Goal: Browse casually

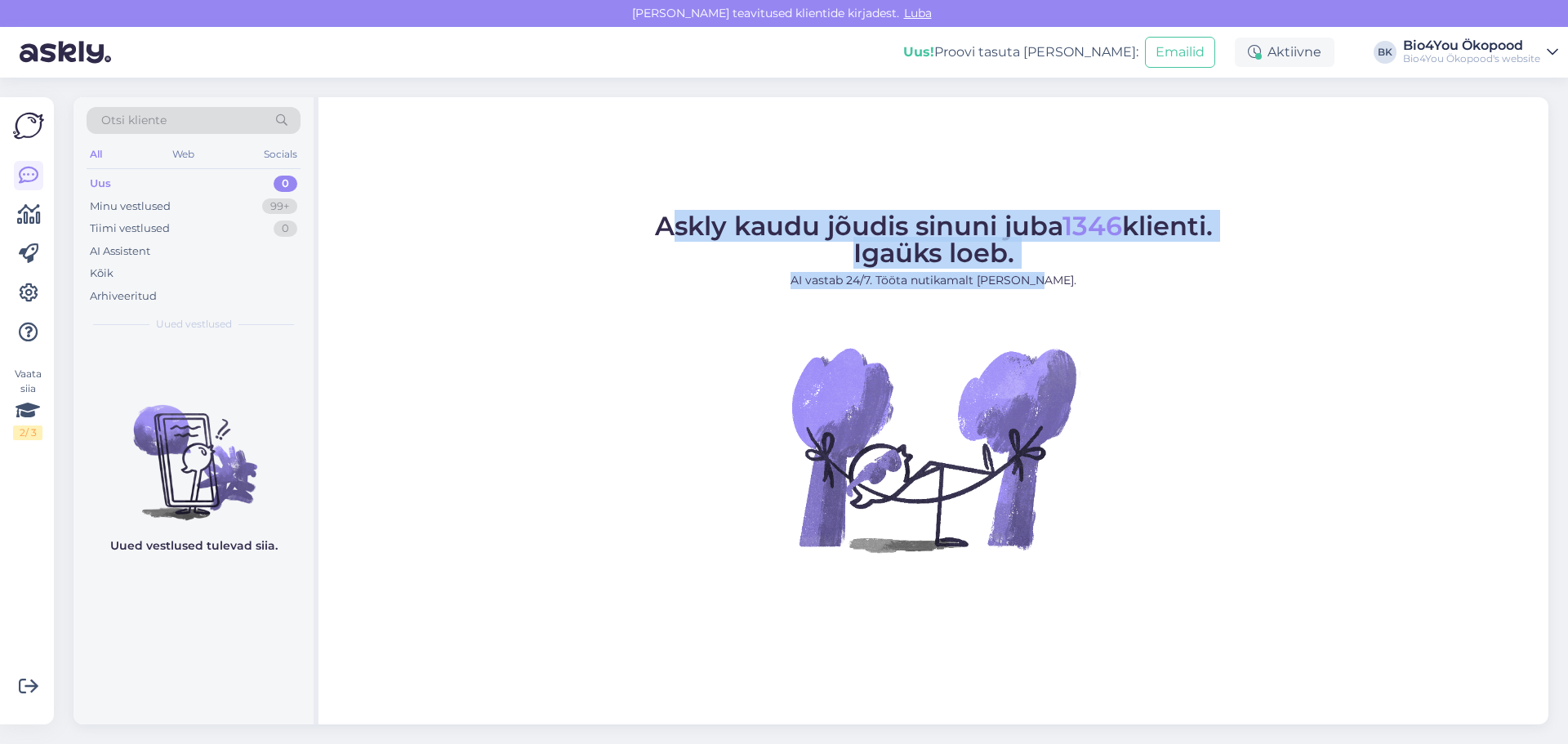
drag, startPoint x: 1052, startPoint y: 281, endPoint x: 637, endPoint y: 221, distance: 419.3
click at [657, 198] on div "Askly kaudu jõudis sinuni juba 1346 klienti. Igaüks loeb. AI vastab 24/7. Tööta…" at bounding box center [933, 411] width 1230 height 627
click at [568, 320] on figure "Askly kaudu jõudis sinuni juba 1346 klienti. Igaüks loeb. AI vastab 24/7. Tööta…" at bounding box center [933, 405] width 1200 height 383
drag, startPoint x: 1060, startPoint y: 281, endPoint x: 639, endPoint y: 221, distance: 425.3
click at [639, 221] on figure "Askly kaudu jõudis sinuni juba 1346 klienti. Igaüks loeb. AI vastab 24/7. Tööta…" at bounding box center [933, 405] width 1200 height 383
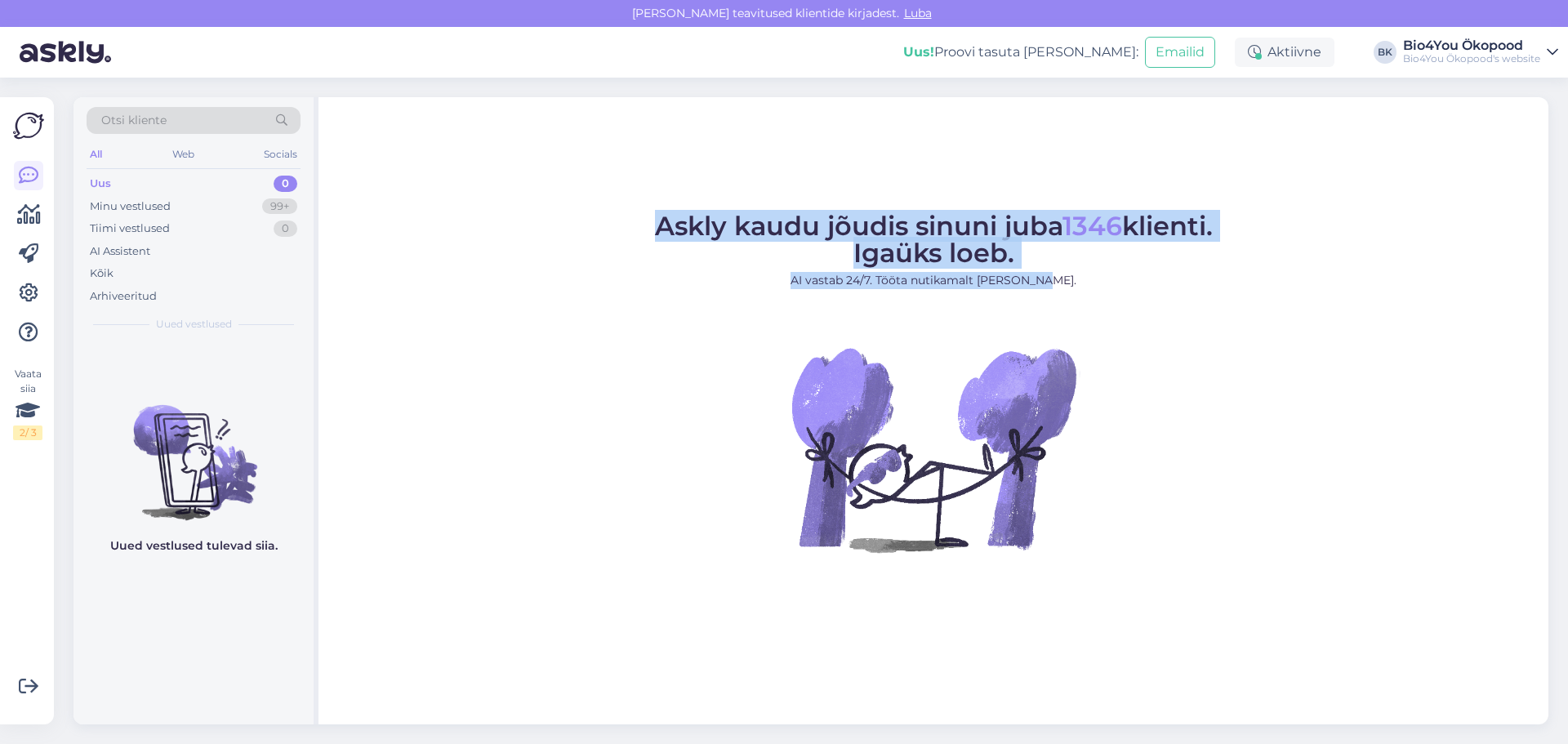
click at [638, 264] on figure "Askly kaudu jõudis sinuni juba 1346 klienti. Igaüks loeb. AI vastab 24/7. Tööta…" at bounding box center [933, 405] width 1200 height 383
drag, startPoint x: 1069, startPoint y: 286, endPoint x: 604, endPoint y: 218, distance: 469.9
click at [604, 218] on figure "Askly kaudu jõudis sinuni juba 1346 klienti. Igaüks loeb. AI vastab 24/7. Tööta…" at bounding box center [933, 405] width 1200 height 383
click at [638, 276] on figure "Askly kaudu jõudis sinuni juba 1346 klienti. Igaüks loeb. AI vastab 24/7. Tööta…" at bounding box center [933, 405] width 1200 height 383
drag, startPoint x: 1060, startPoint y: 284, endPoint x: 644, endPoint y: 215, distance: 421.7
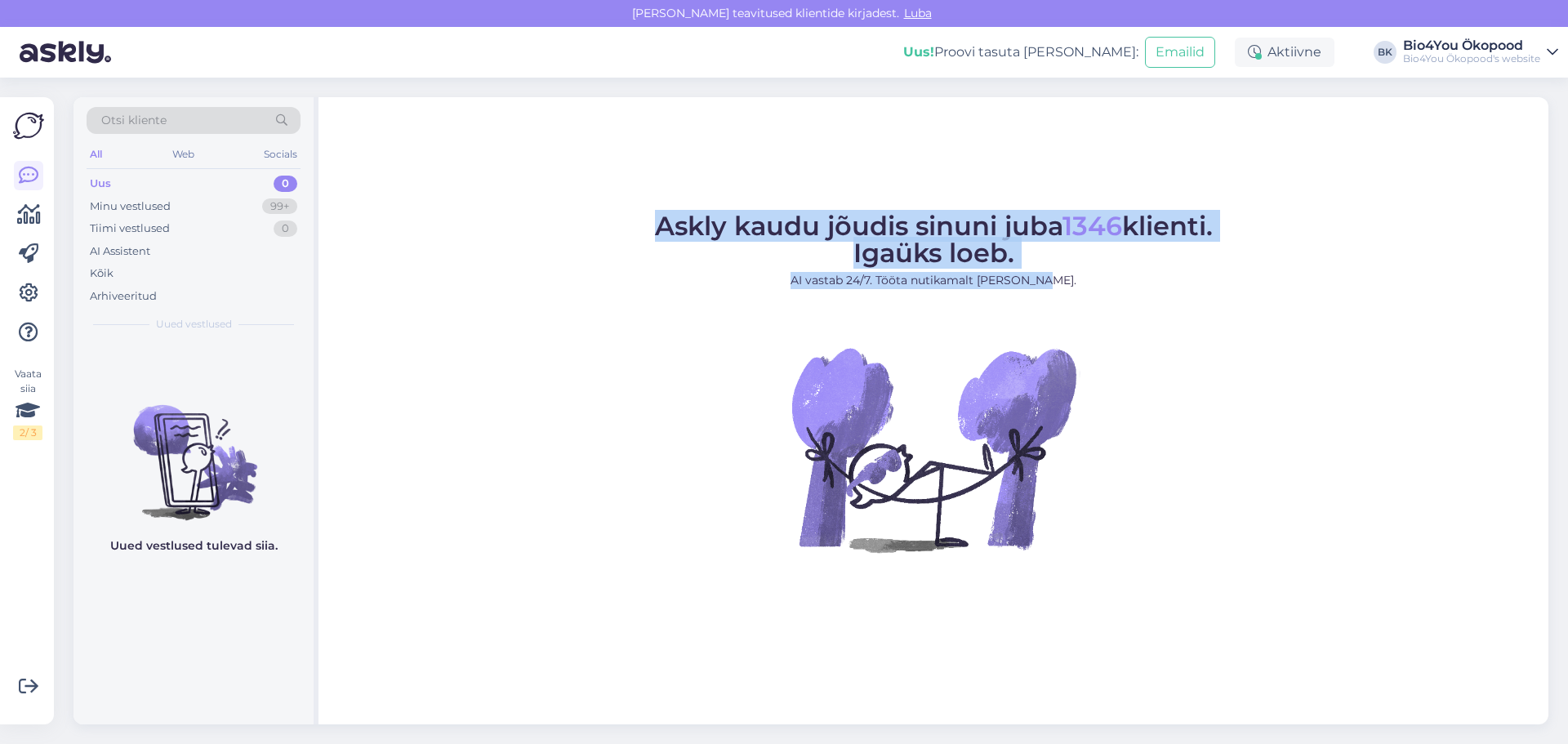
click at [644, 215] on figure "Askly kaudu jõudis sinuni juba 1346 klienti. Igaüks loeb. AI vastab 24/7. Tööta…" at bounding box center [933, 405] width 1200 height 383
click at [680, 269] on figcaption "Askly kaudu jõudis sinuni juba 1346 klienti. Igaüks loeb. AI vastab 24/7. Tööta…" at bounding box center [933, 258] width 558 height 89
drag, startPoint x: 1064, startPoint y: 282, endPoint x: 638, endPoint y: 228, distance: 429.4
click at [638, 228] on figure "Askly kaudu jõudis sinuni juba 1346 klienti. Igaüks loeb. AI vastab 24/7. Tööta…" at bounding box center [933, 405] width 1200 height 383
click at [657, 261] on figcaption "Askly kaudu jõudis sinuni juba 1346 klienti. Igaüks loeb. AI vastab 24/7. Tööta…" at bounding box center [933, 258] width 558 height 89
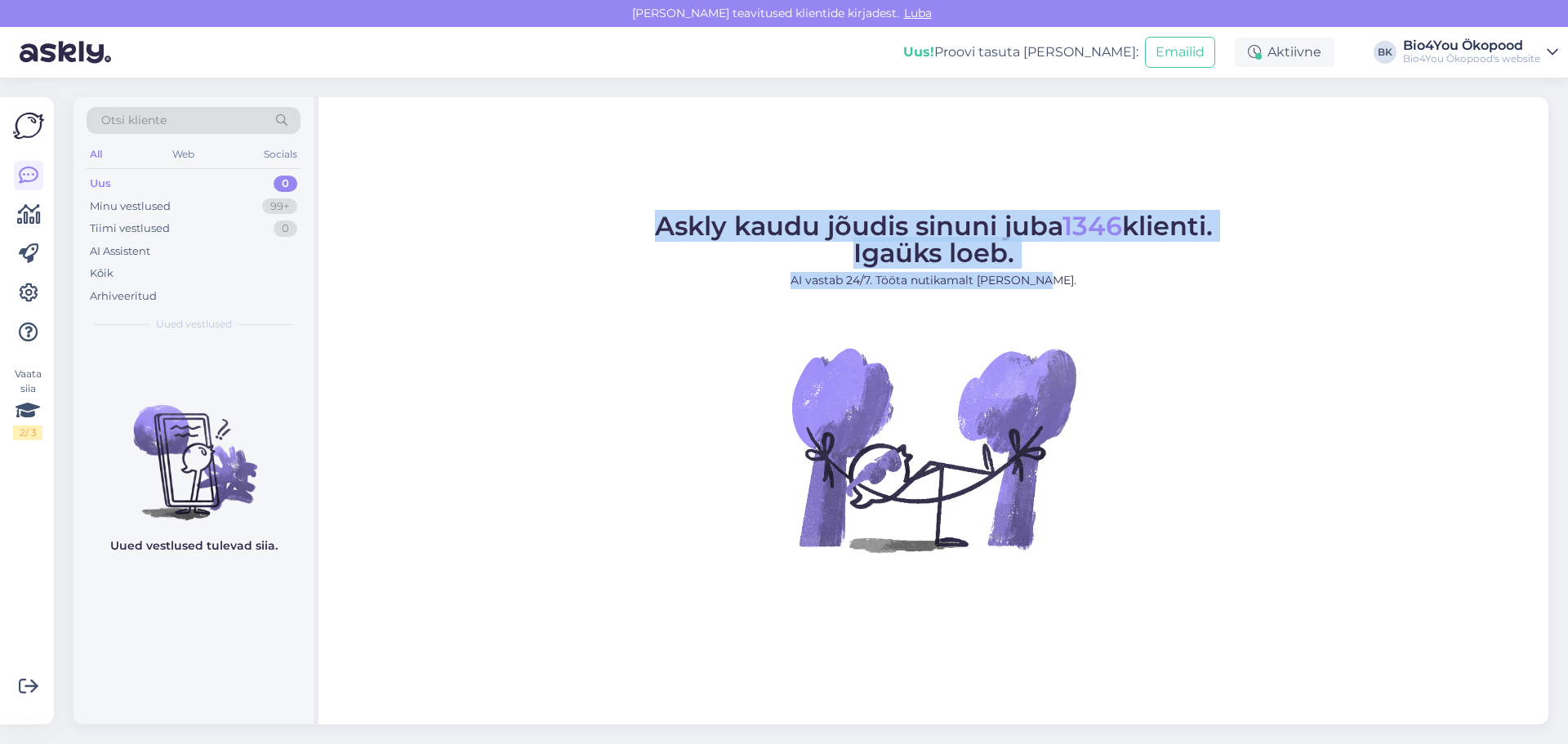
drag, startPoint x: 639, startPoint y: 223, endPoint x: 1076, endPoint y: 288, distance: 441.8
click at [1076, 288] on figure "Askly kaudu jõudis sinuni juba 1346 klienti. Igaüks loeb. AI vastab 24/7. Tööta…" at bounding box center [933, 405] width 1200 height 383
click at [1085, 292] on figcaption "Askly kaudu jõudis sinuni juba 1346 klienti. Igaüks loeb. AI vastab 24/7. Tööta…" at bounding box center [933, 258] width 558 height 89
drag, startPoint x: 1062, startPoint y: 281, endPoint x: 614, endPoint y: 213, distance: 453.1
click at [614, 214] on figure "Askly kaudu jõudis sinuni juba 1346 klienti. Igaüks loeb. AI vastab 24/7. Tööta…" at bounding box center [933, 405] width 1200 height 383
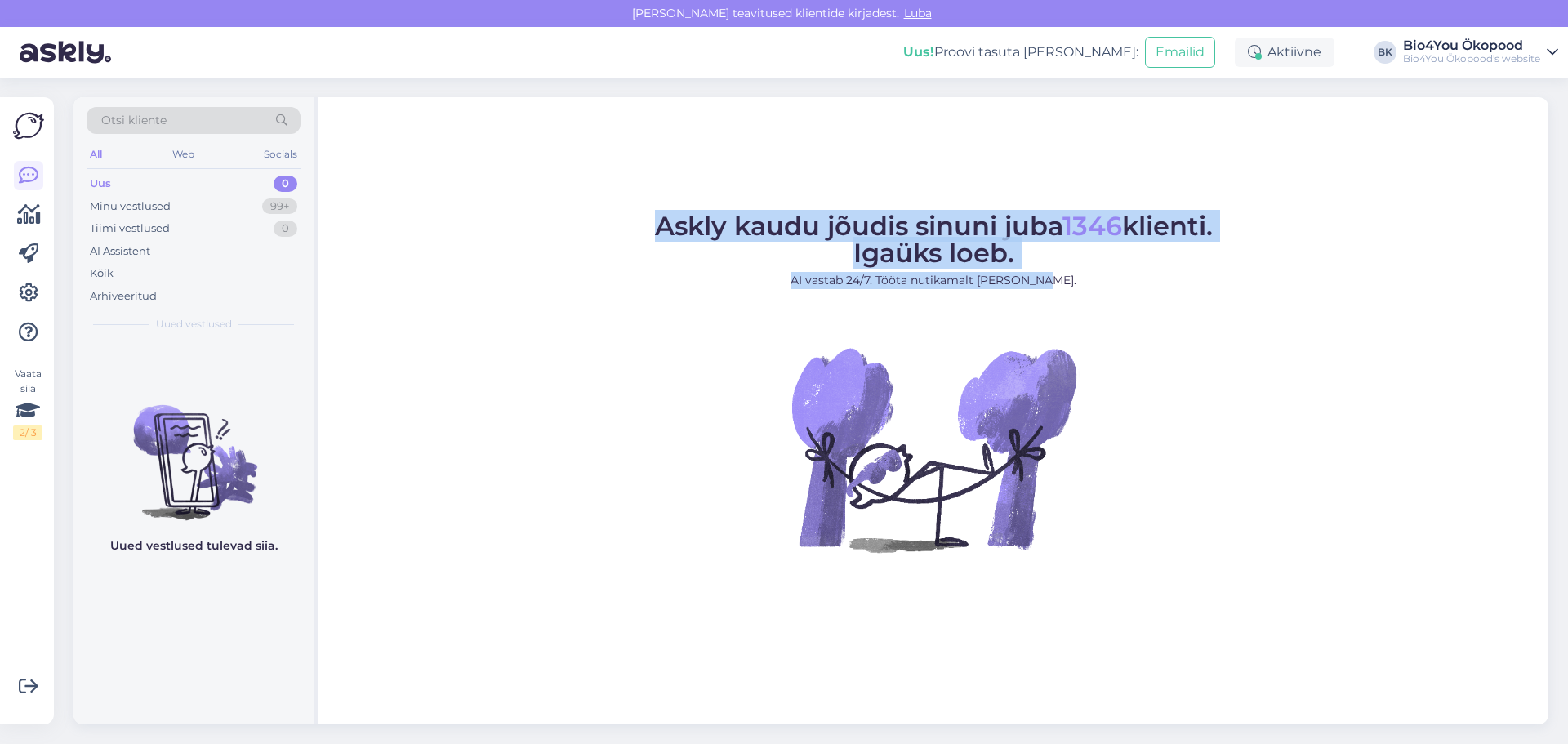
click at [595, 259] on figure "Askly kaudu jõudis sinuni juba 1346 klienti. Igaüks loeb. AI vastab 24/7. Tööta…" at bounding box center [933, 405] width 1200 height 383
